Goal: Obtain resource: Obtain resource

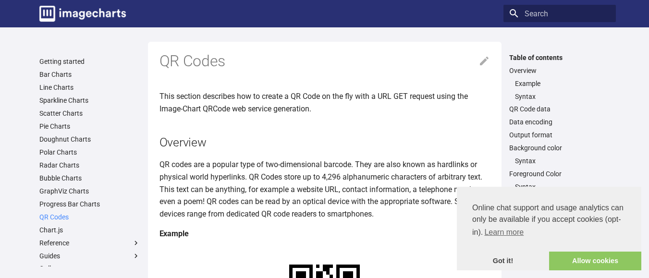
click at [62, 219] on link "QR Codes" at bounding box center [89, 217] width 101 height 9
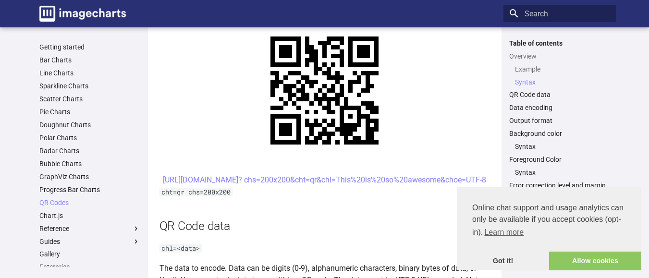
scroll to position [528, 0]
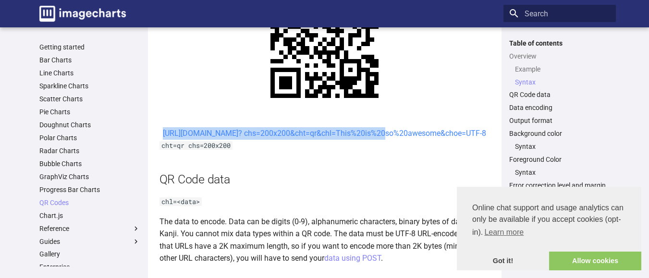
drag, startPoint x: 265, startPoint y: 133, endPoint x: 295, endPoint y: 146, distance: 32.7
click at [295, 140] on center "[URL][DOMAIN_NAME]? chs=200x200&cht=qr&chl=This%20is%20so%20awesome&choe=UTF-8" at bounding box center [325, 133] width 331 height 12
copy link "https://image-charts.com/chart? chs=200x200&cht=qr&chl="
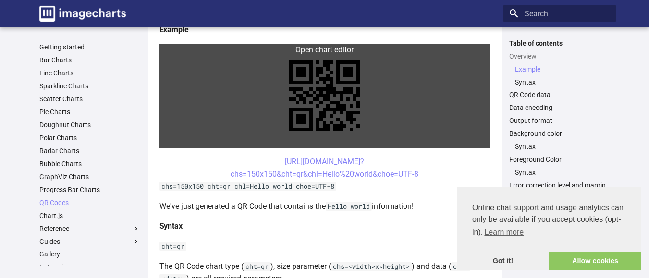
scroll to position [192, 0]
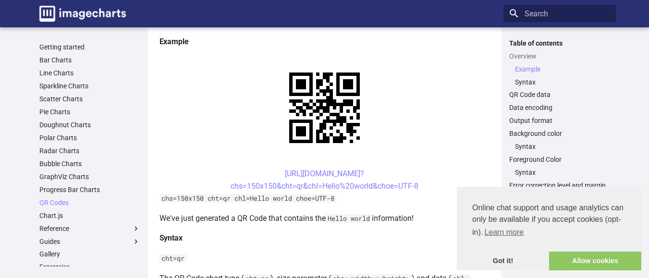
click at [265, 172] on center "https://image-charts.com/chart? chs=150x150&cht=qr&chl=Hello%20world&choe=UTF-8" at bounding box center [325, 180] width 331 height 25
click at [271, 172] on link "https://image-charts.com/chart? chs=150x150&cht=qr&chl=Hello%20world&choe=UTF-8" at bounding box center [325, 180] width 188 height 22
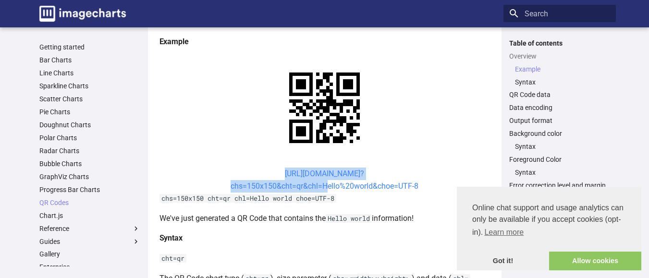
drag, startPoint x: 261, startPoint y: 173, endPoint x: 323, endPoint y: 188, distance: 64.2
click at [324, 189] on center "https://image-charts.com/chart? chs=150x150&cht=qr&chl=Hello%20world&choe=UTF-8" at bounding box center [325, 180] width 331 height 25
copy link "https://image-charts.com/chart? chs=150x150&cht=qr&chl="
